Goal: Task Accomplishment & Management: Manage account settings

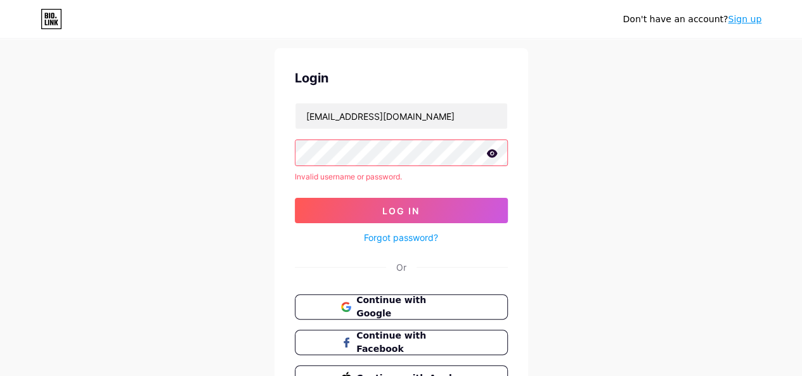
scroll to position [25, 0]
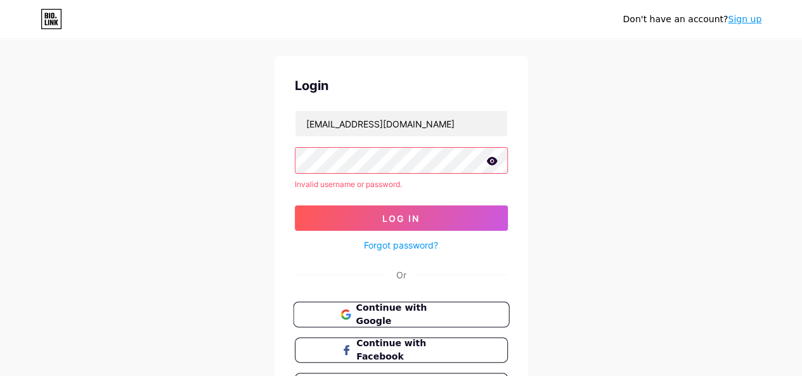
click at [430, 320] on button "Continue with Google" at bounding box center [401, 315] width 216 height 26
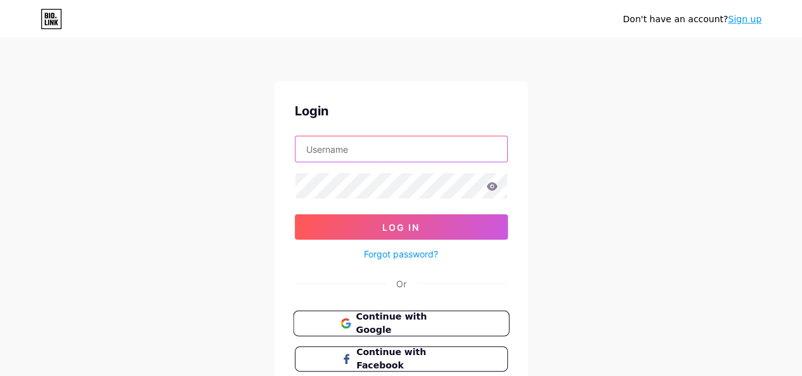
type input "[EMAIL_ADDRESS][DOMAIN_NAME]"
click at [420, 322] on span "Continue with Google" at bounding box center [409, 323] width 106 height 27
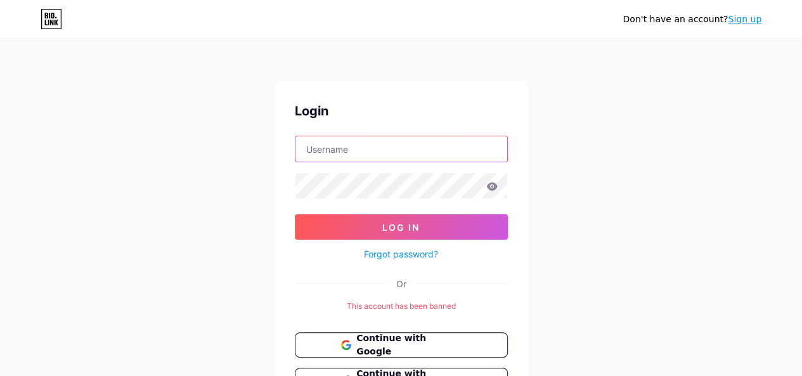
type input "[EMAIL_ADDRESS][DOMAIN_NAME]"
click at [408, 253] on link "Forgot password?" at bounding box center [401, 253] width 74 height 13
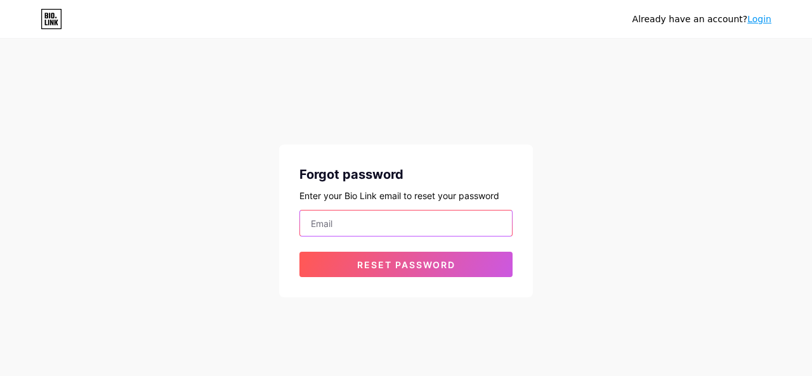
click at [398, 223] on input "email" at bounding box center [406, 223] width 212 height 25
type input "[EMAIL_ADDRESS][DOMAIN_NAME]"
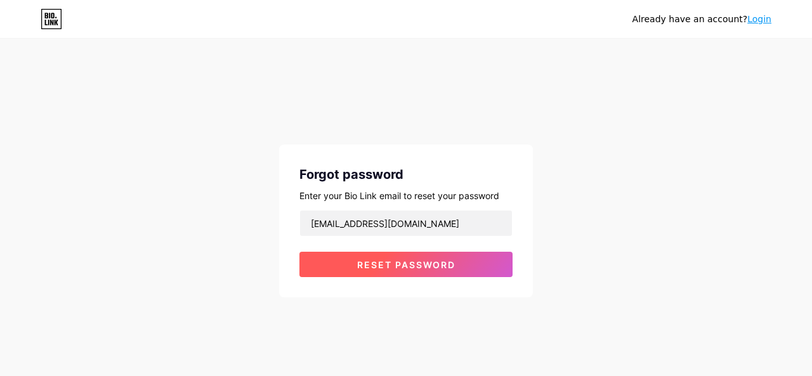
click at [411, 259] on span "Reset password" at bounding box center [406, 264] width 98 height 11
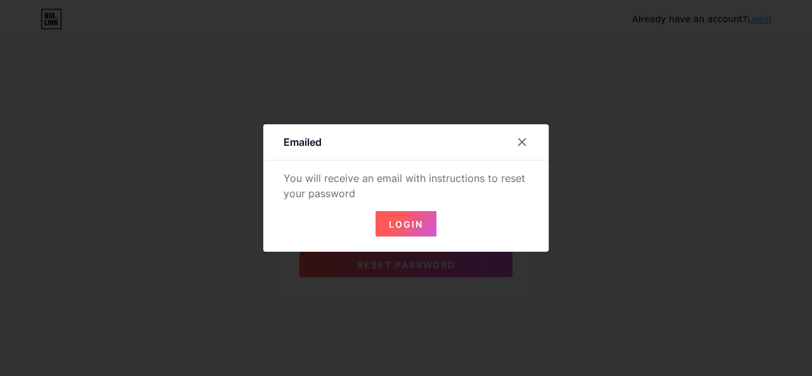
click at [403, 225] on span "Login" at bounding box center [406, 224] width 34 height 11
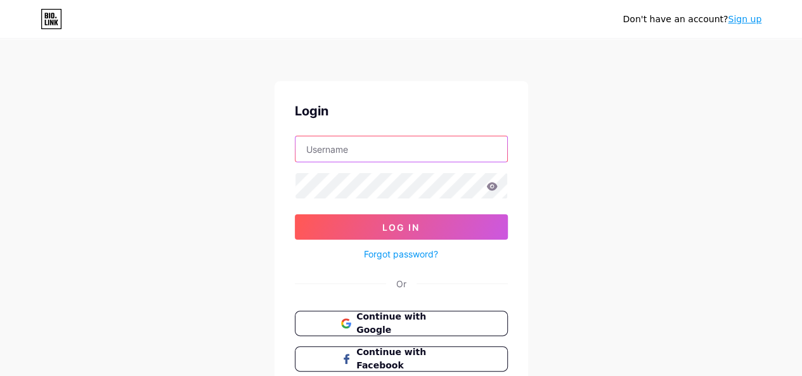
type input "[EMAIL_ADDRESS][DOMAIN_NAME]"
click at [490, 188] on icon at bounding box center [491, 186] width 11 height 8
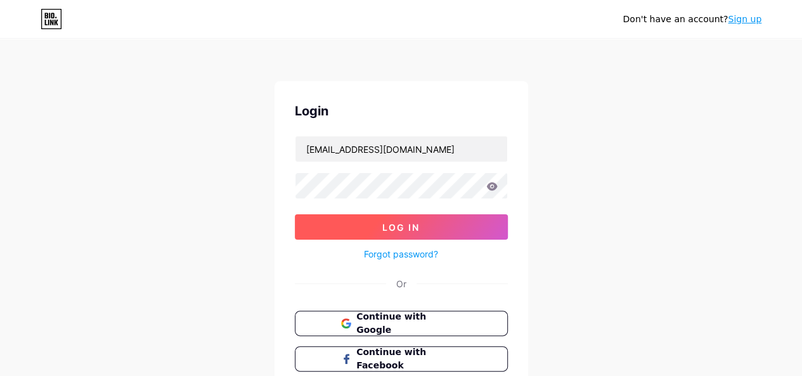
click at [304, 230] on button "Log In" at bounding box center [401, 226] width 213 height 25
click at [316, 219] on button "Log In" at bounding box center [401, 226] width 213 height 25
click at [334, 231] on button "Log In" at bounding box center [401, 226] width 213 height 25
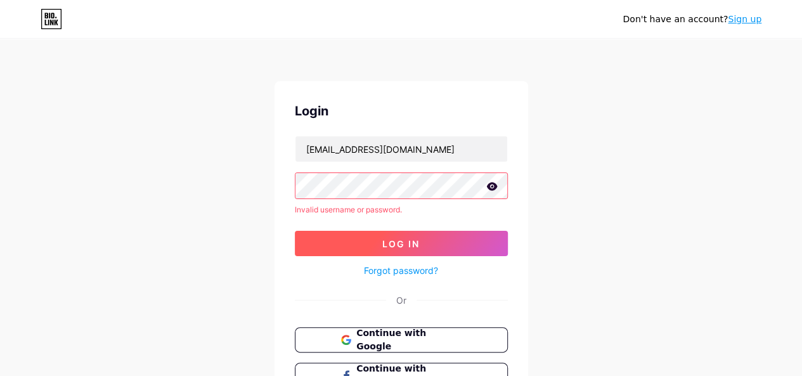
click at [311, 244] on button "Log In" at bounding box center [401, 243] width 213 height 25
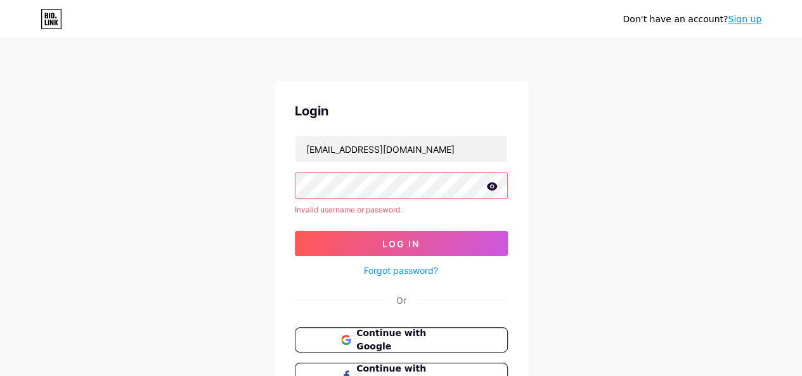
click at [490, 188] on icon at bounding box center [491, 186] width 11 height 8
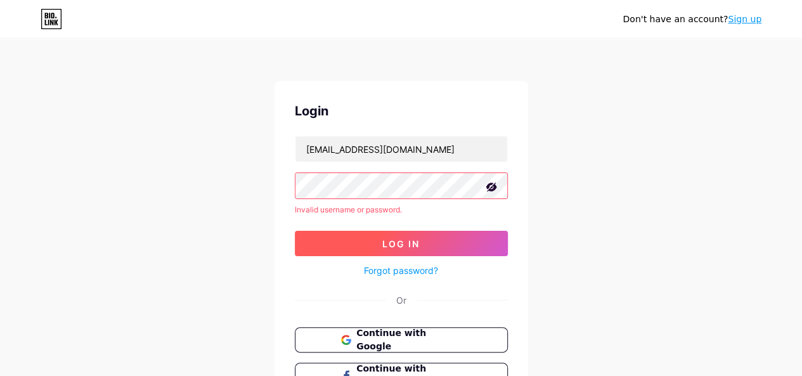
click at [320, 240] on button "Log In" at bounding box center [401, 243] width 213 height 25
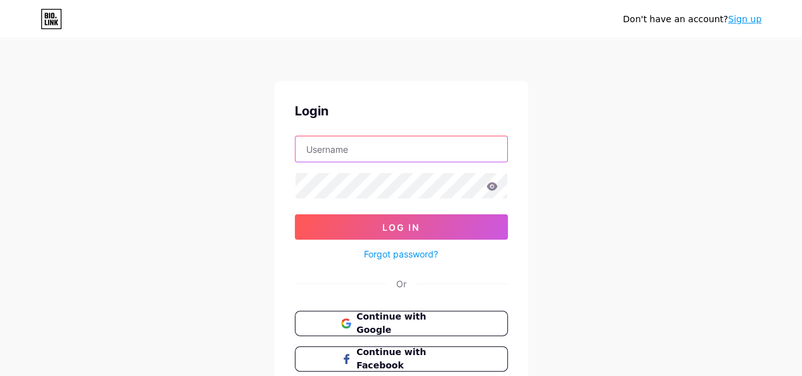
type input "[EMAIL_ADDRESS][DOMAIN_NAME]"
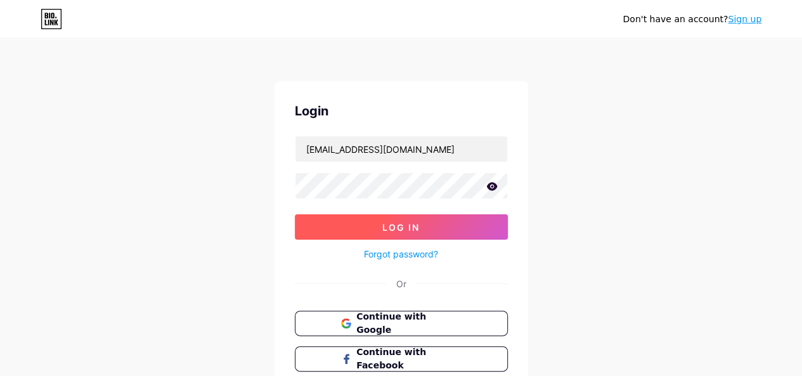
click at [321, 221] on button "Log In" at bounding box center [401, 226] width 213 height 25
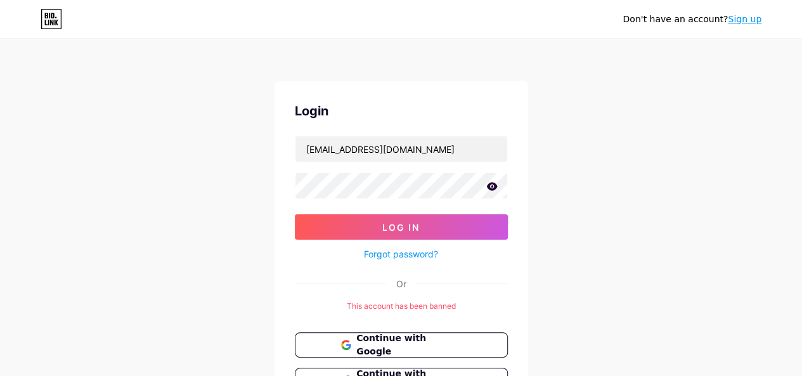
click at [493, 188] on icon at bounding box center [491, 186] width 11 height 8
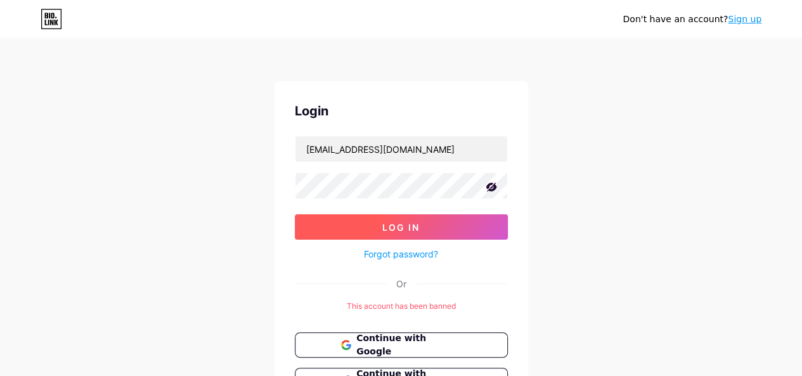
click at [312, 223] on button "Log In" at bounding box center [401, 226] width 213 height 25
